Goal: Consume media (video, audio)

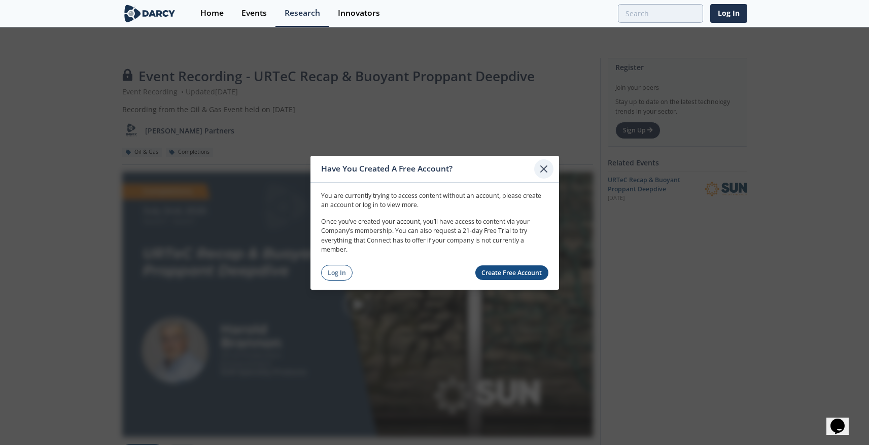
click at [542, 169] on icon at bounding box center [544, 168] width 6 height 6
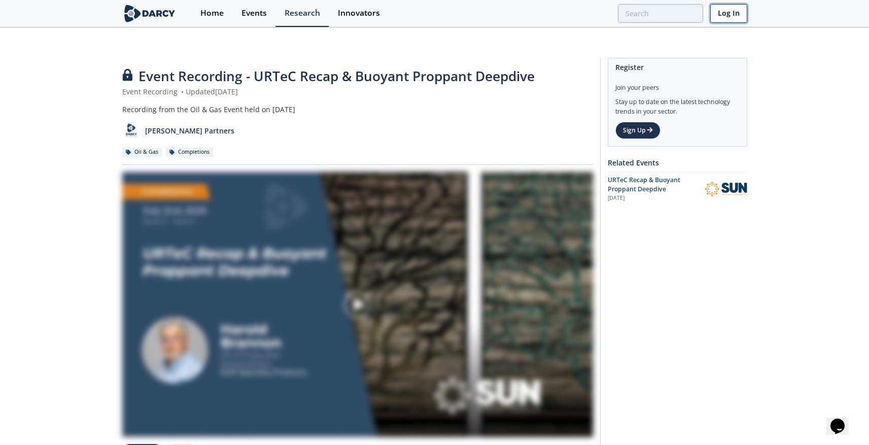
click at [730, 13] on link "Log In" at bounding box center [728, 13] width 37 height 19
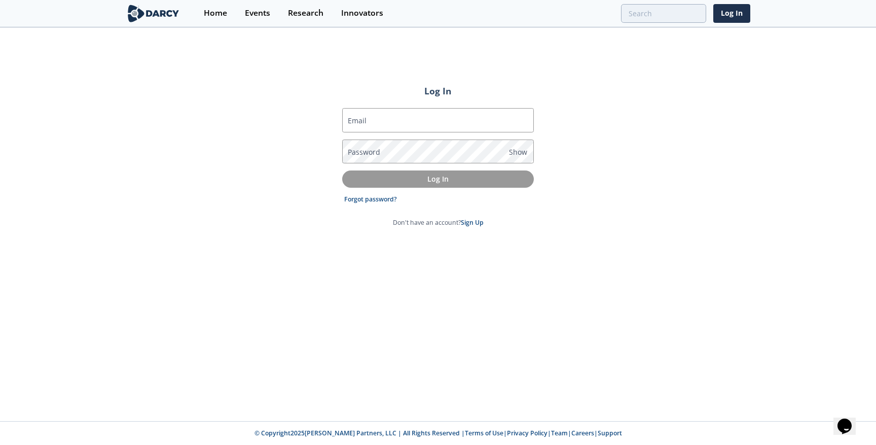
type input "[PERSON_NAME][EMAIL_ADDRESS][DOMAIN_NAME]"
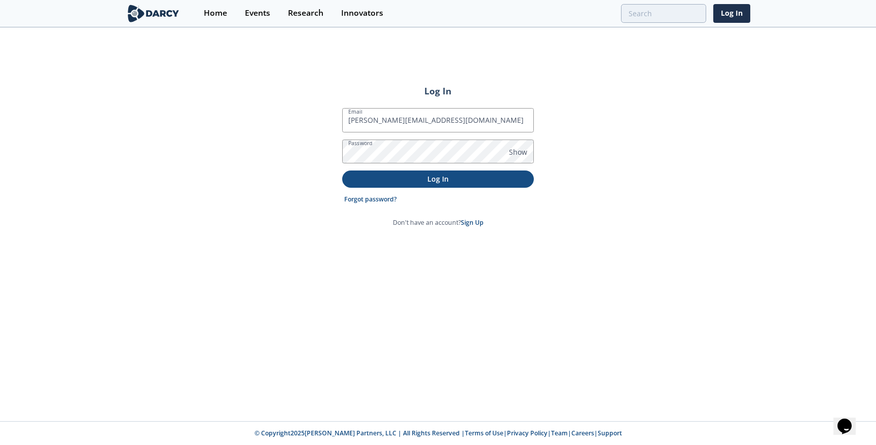
click at [435, 173] on p "Log In" at bounding box center [437, 178] width 177 height 11
